Goal: Task Accomplishment & Management: Manage account settings

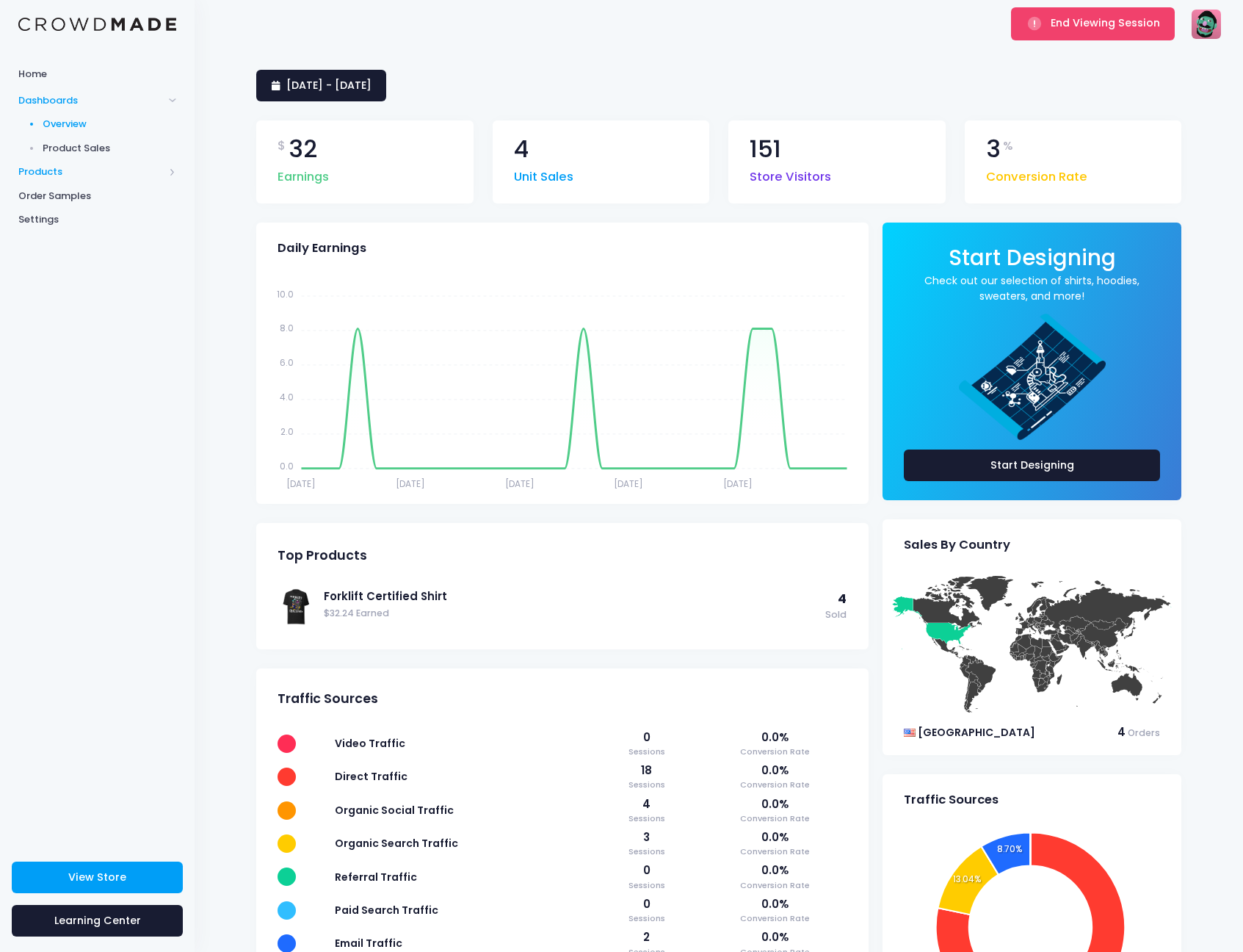
click at [48, 167] on span "Products" at bounding box center [91, 172] width 146 height 15
click at [87, 174] on span "Product Editor" at bounding box center [110, 172] width 134 height 15
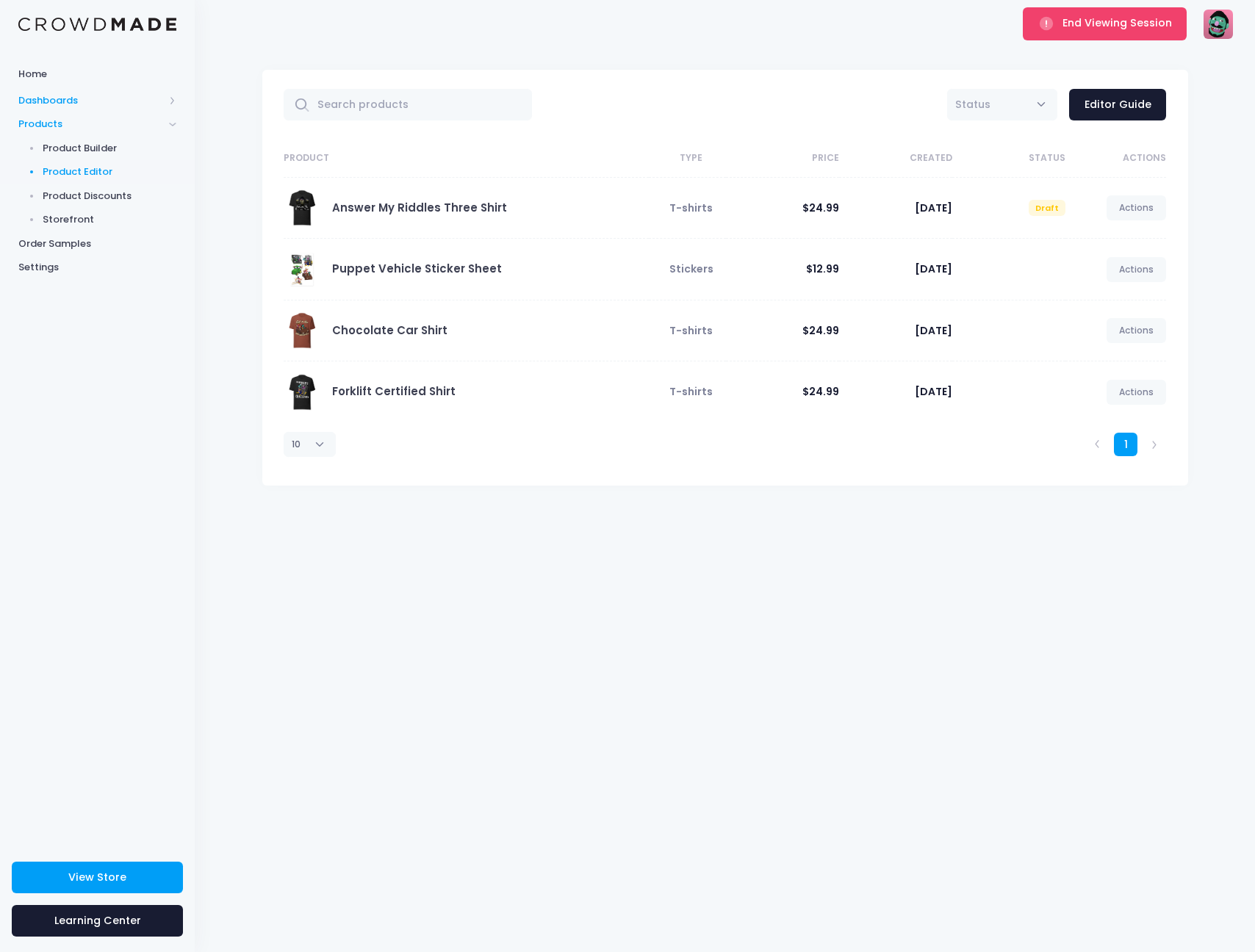
click at [67, 94] on span "Dashboards" at bounding box center [91, 100] width 146 height 15
click at [62, 146] on span "Product Sales" at bounding box center [110, 148] width 134 height 15
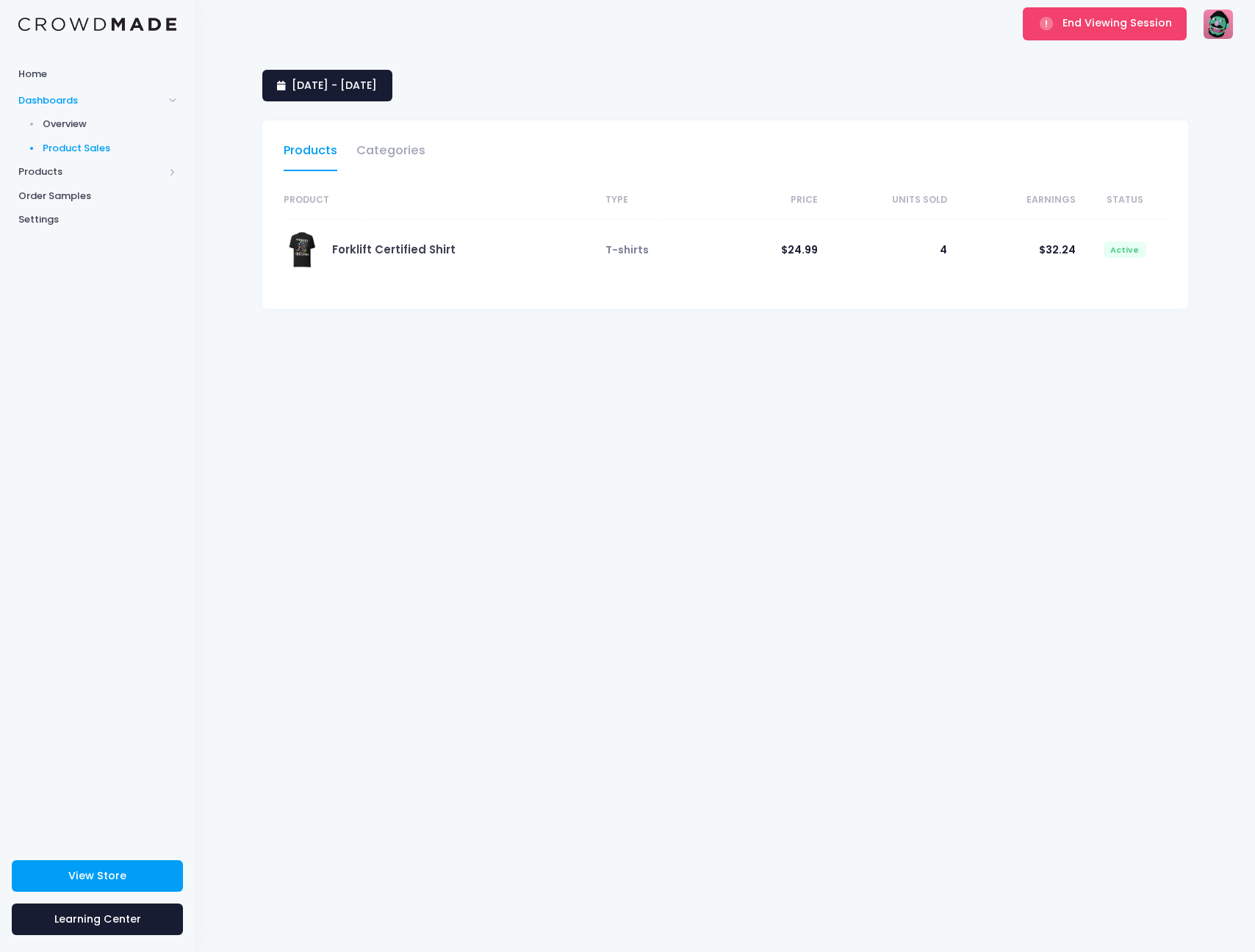
select select "25"
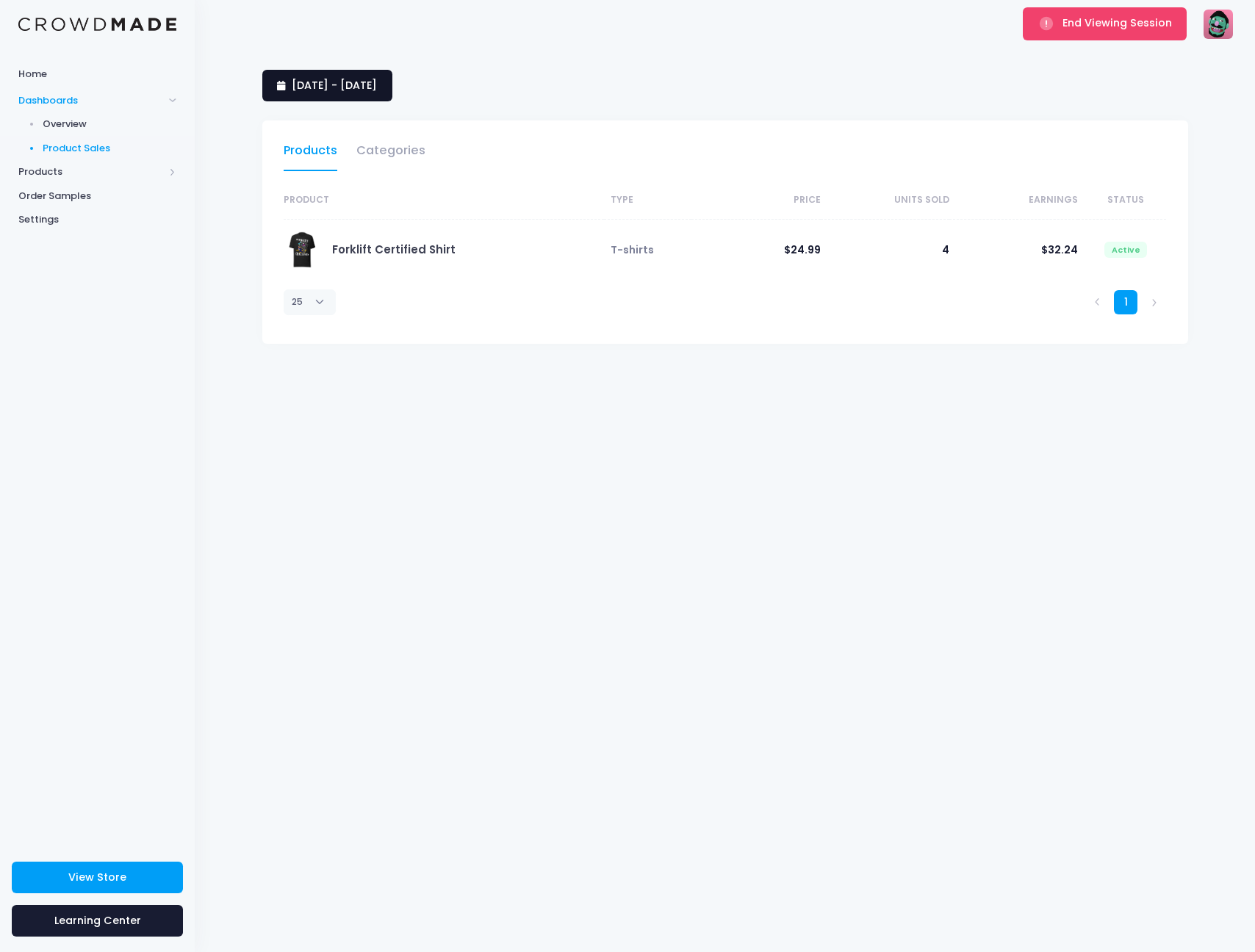
click at [392, 93] on link "15 September 2025 - 14 October 2025" at bounding box center [327, 86] width 130 height 32
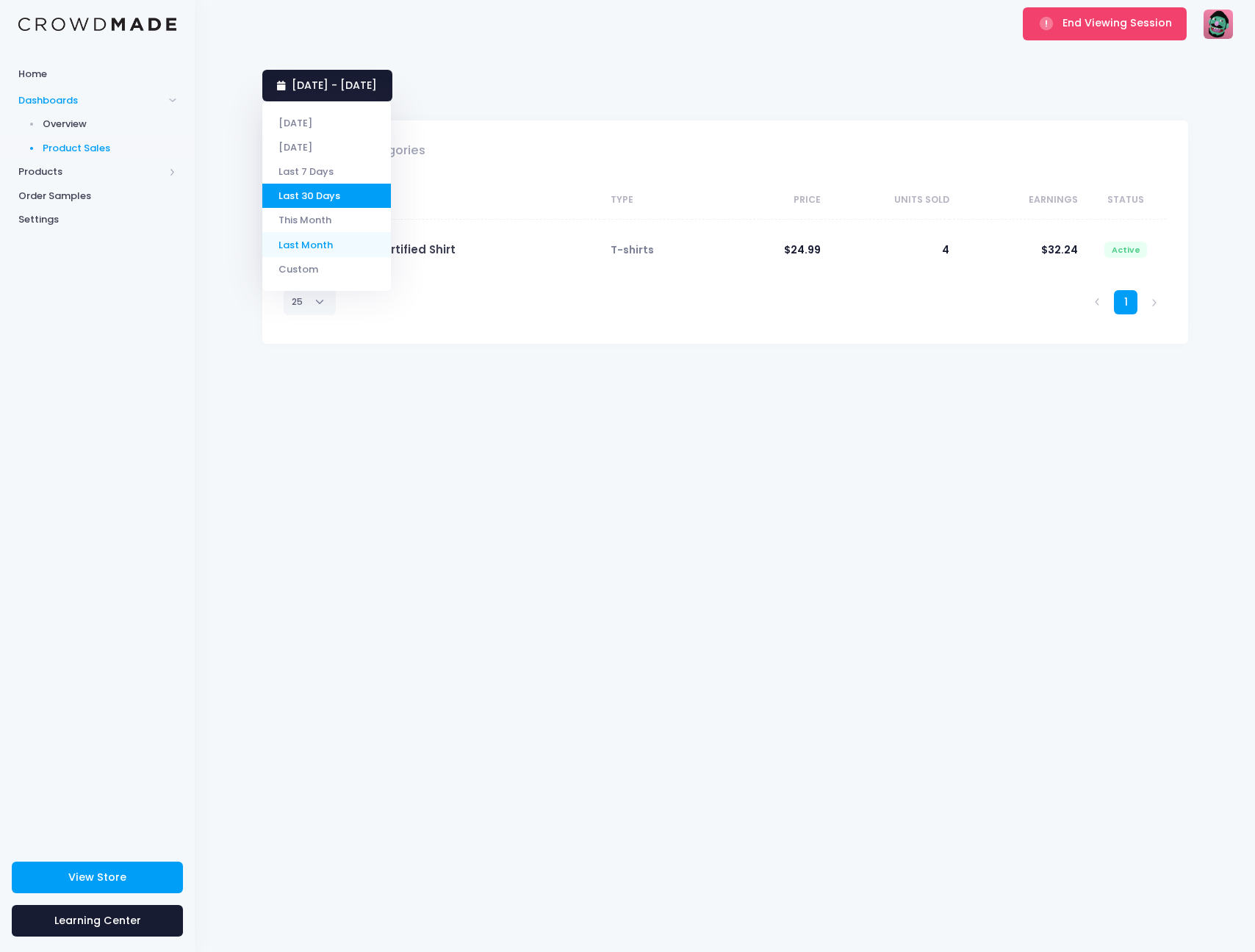
click at [314, 244] on li "Last Month" at bounding box center [326, 245] width 129 height 25
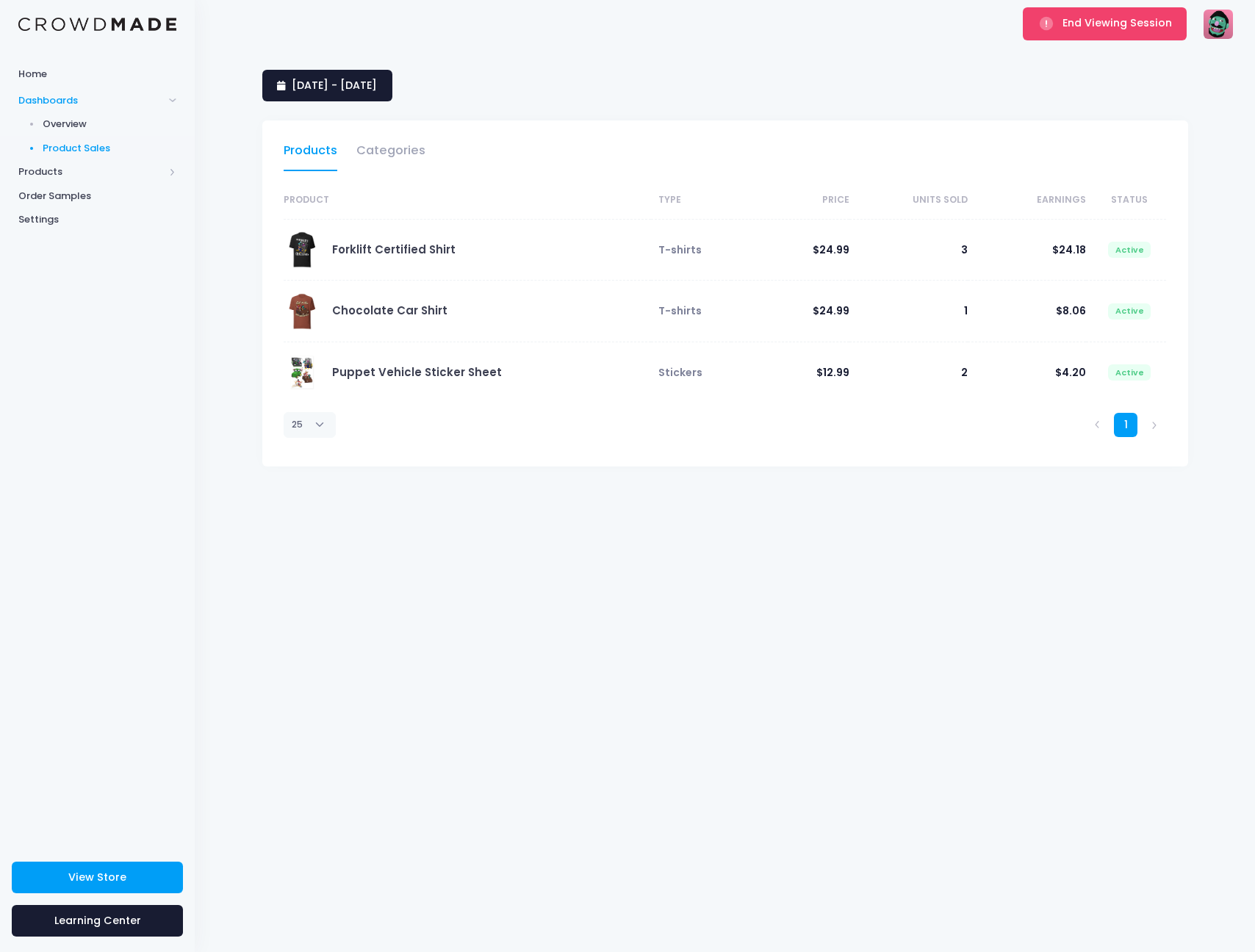
select select "25"
click at [377, 90] on span "1 September 2025 - 30 September 2025" at bounding box center [334, 85] width 85 height 15
click at [511, 156] on div "Products Categories" at bounding box center [725, 151] width 926 height 61
click at [379, 99] on link "1 September 2025 - 30 September 2025" at bounding box center [327, 86] width 130 height 32
click at [309, 264] on li "Custom" at bounding box center [326, 269] width 129 height 25
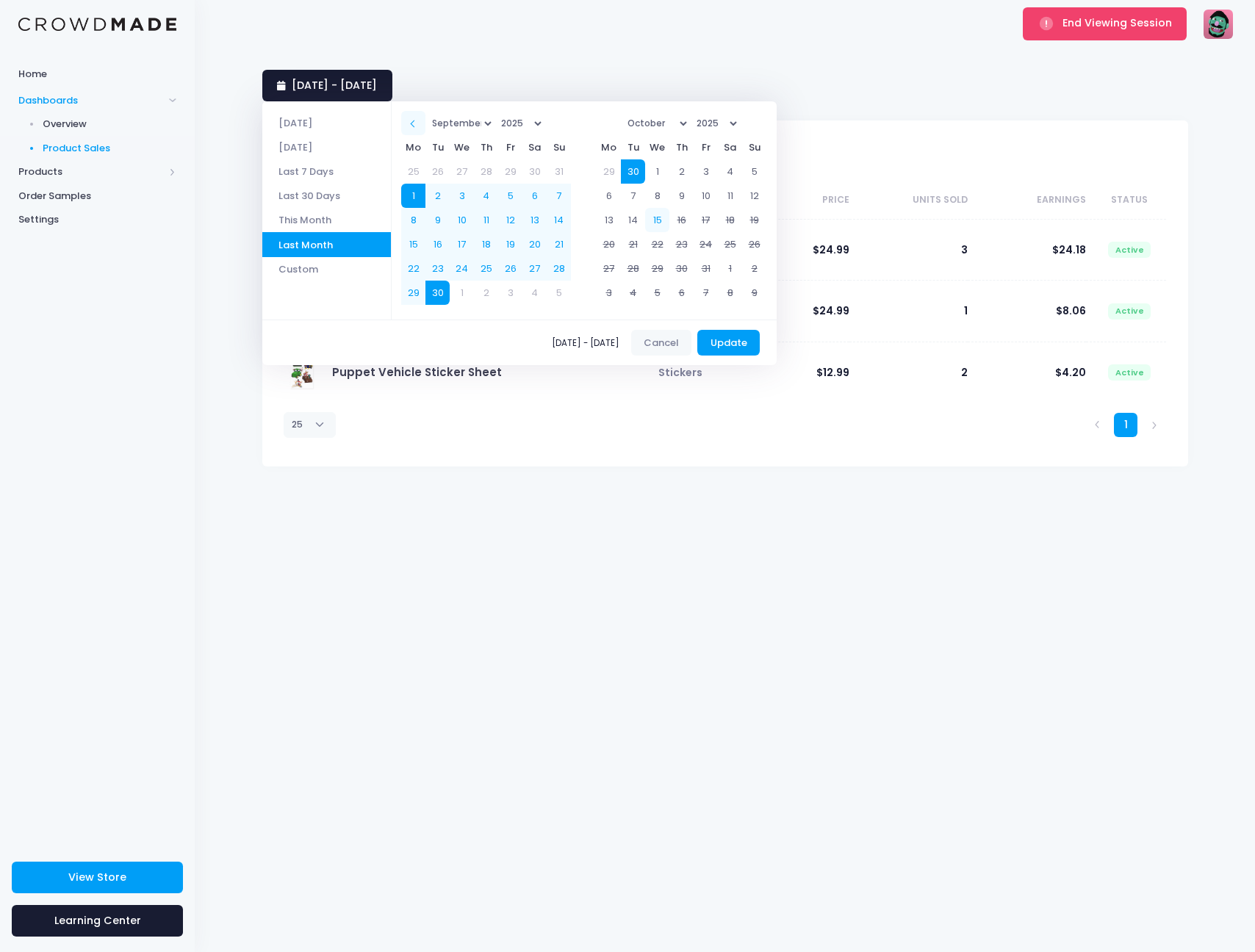
click at [417, 122] on span at bounding box center [413, 124] width 7 height 7
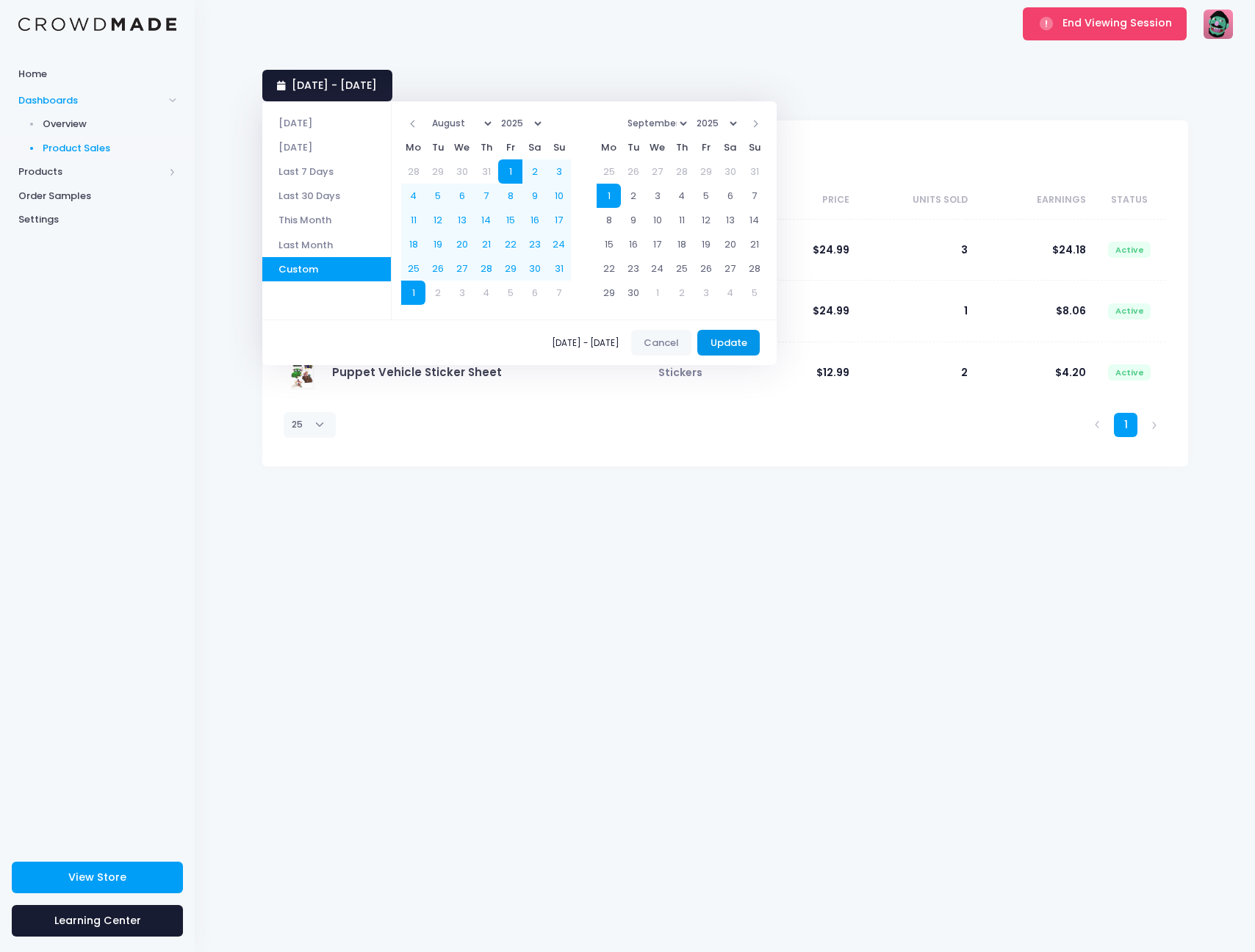
click at [740, 333] on button "Update" at bounding box center [728, 343] width 62 height 26
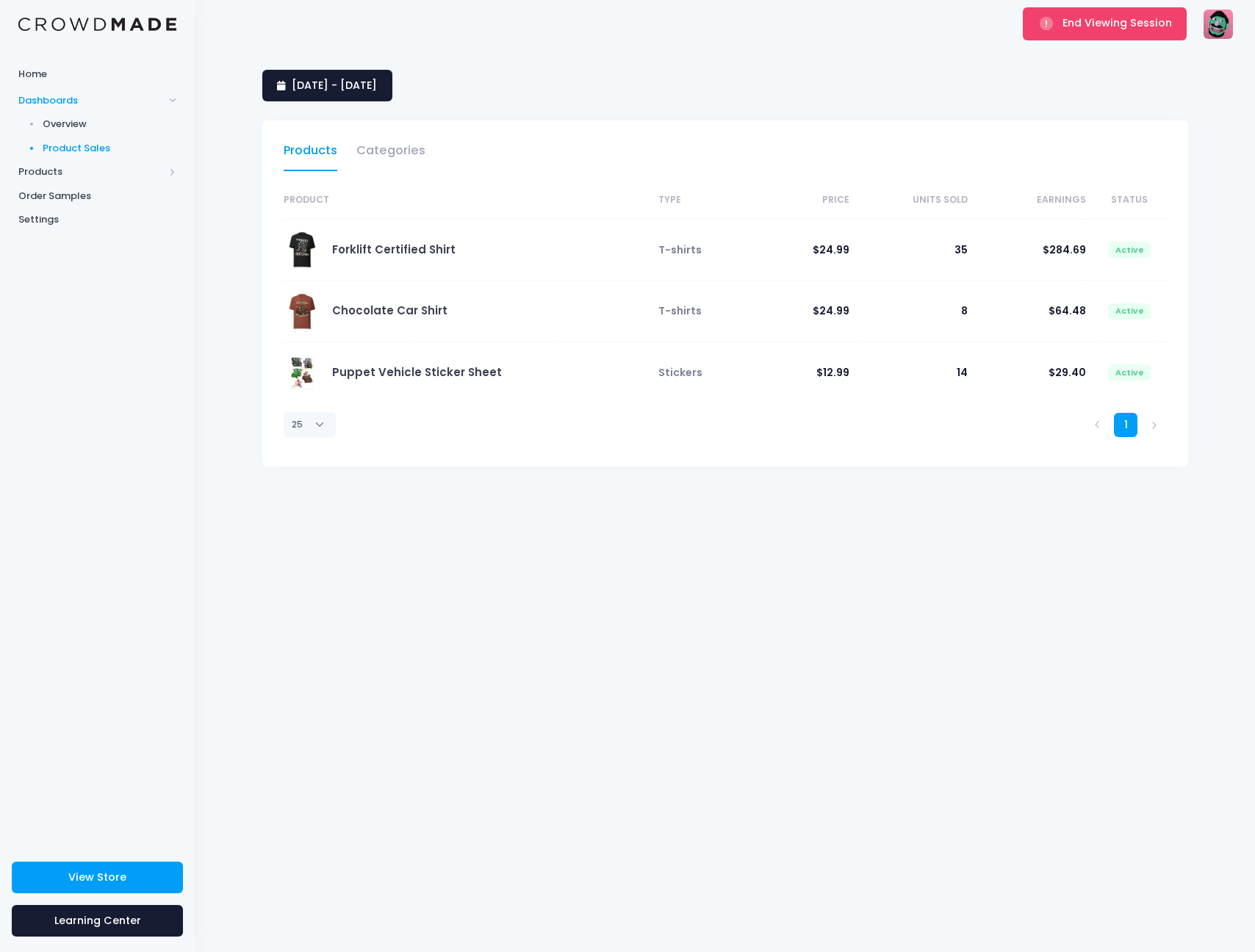
select select "25"
click at [1086, 38] on button "End Viewing Session" at bounding box center [1104, 23] width 164 height 32
